Goal: Use online tool/utility: Utilize a website feature to perform a specific function

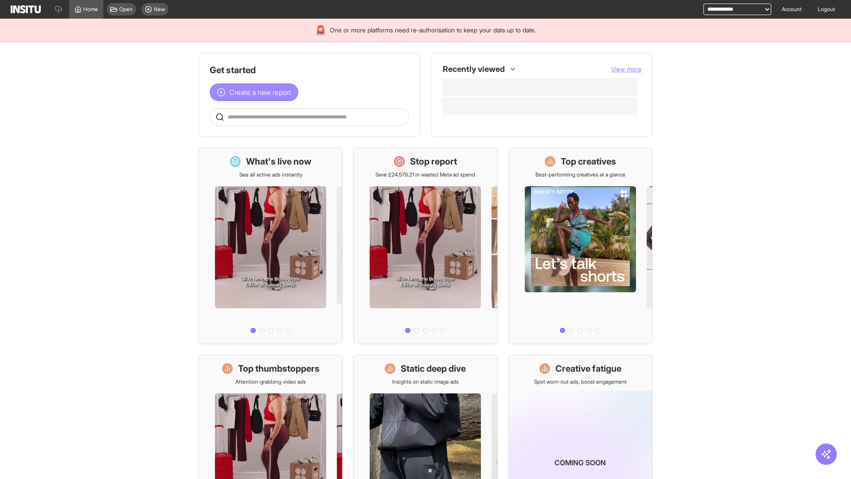
click at [256, 92] on span "Create a new report" at bounding box center [260, 92] width 62 height 11
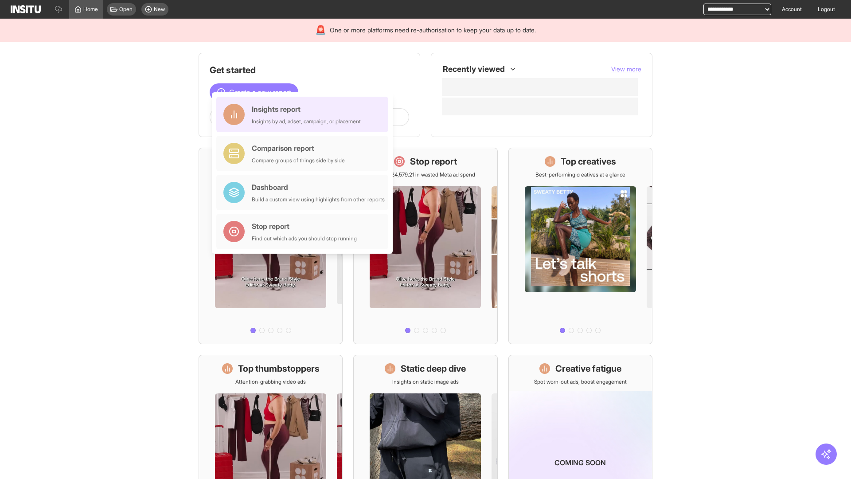
click at [305, 114] on div "Insights report Insights by ad, adset, campaign, or placement" at bounding box center [306, 114] width 109 height 21
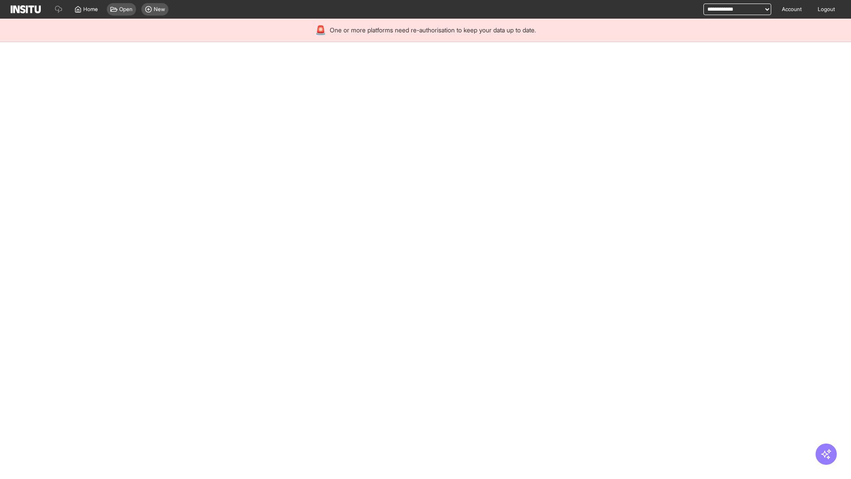
select select "**"
